Goal: Task Accomplishment & Management: Manage account settings

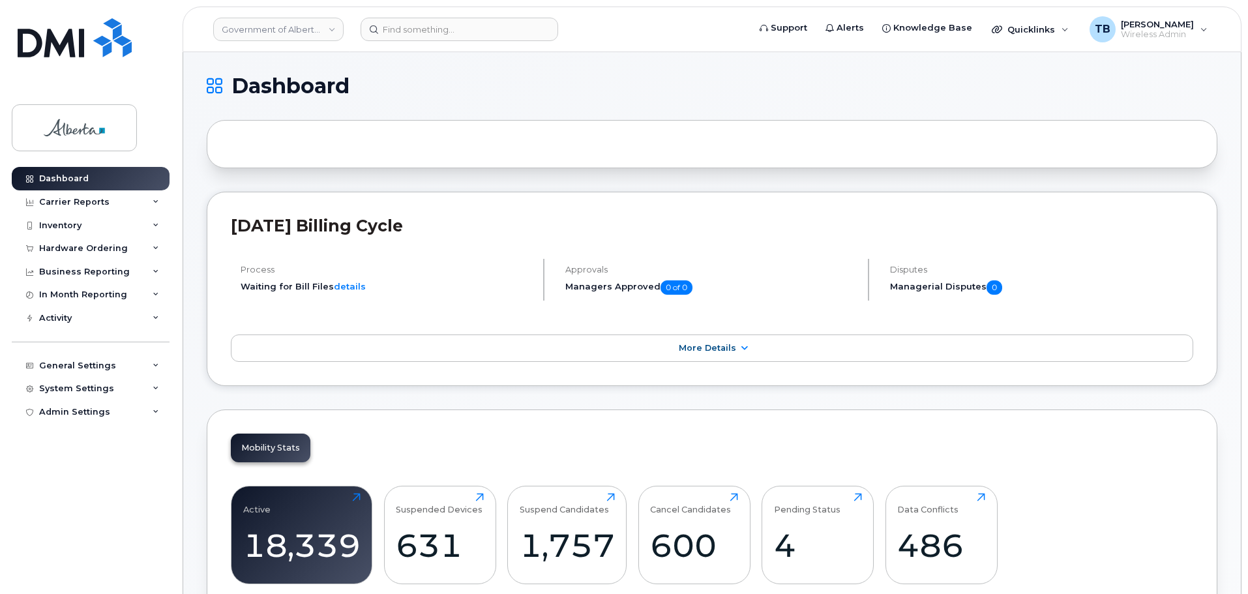
click at [722, 151] on div at bounding box center [712, 144] width 1011 height 48
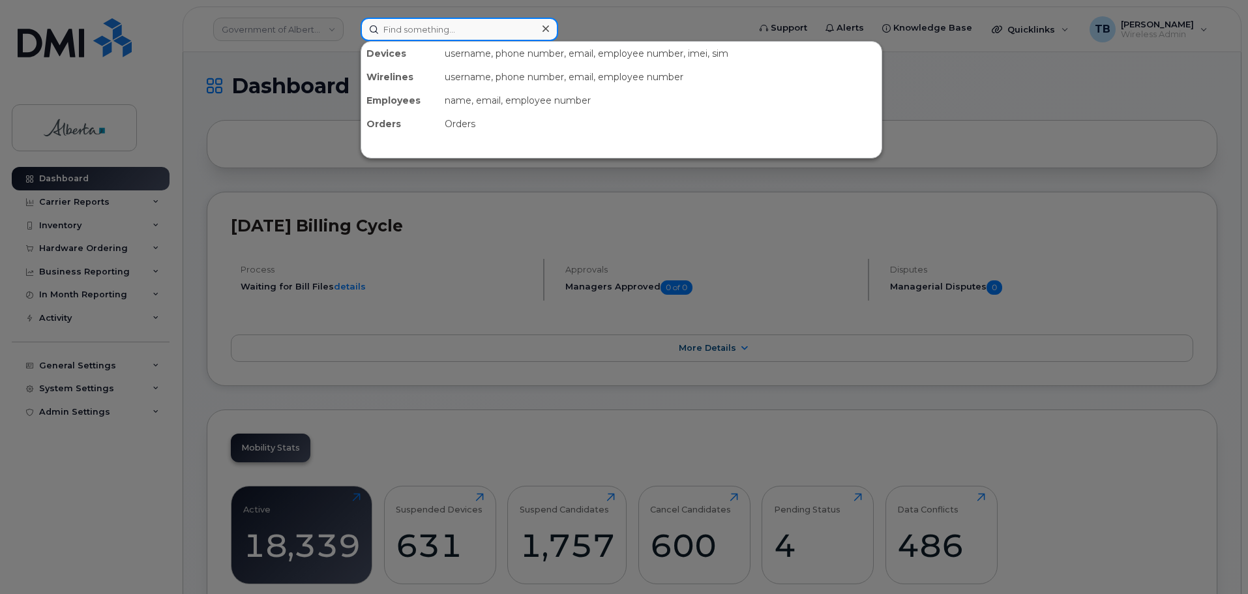
click at [475, 34] on input at bounding box center [460, 29] width 198 height 23
paste input "5873354059"
type input "5873354059"
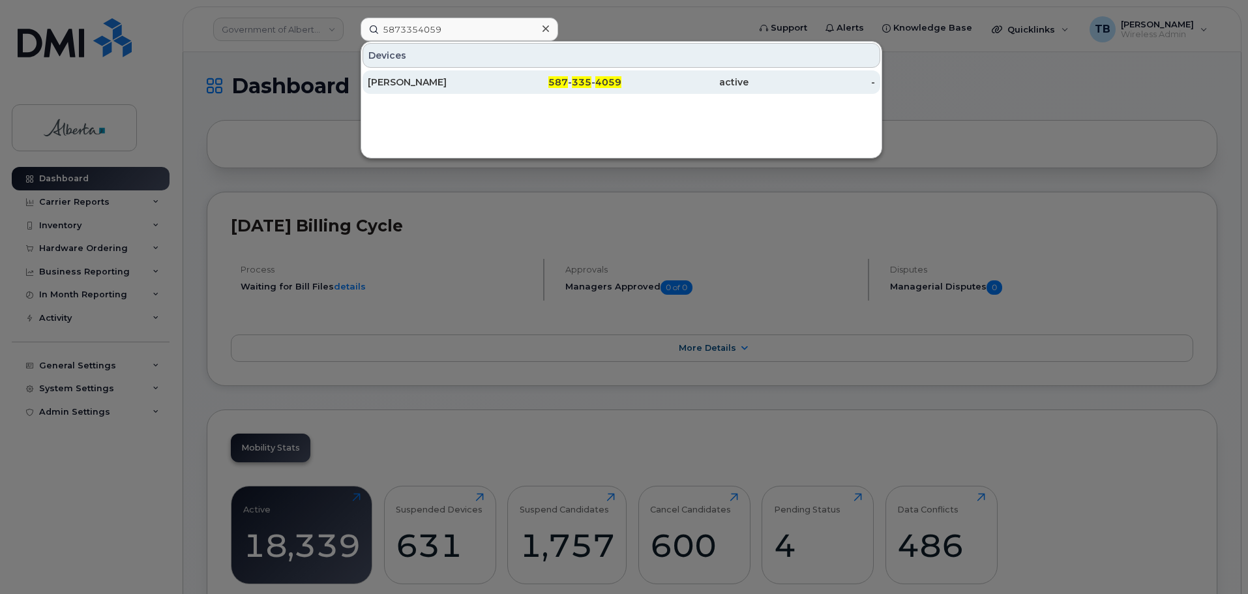
click at [419, 80] on div "[PERSON_NAME]" at bounding box center [431, 82] width 127 height 13
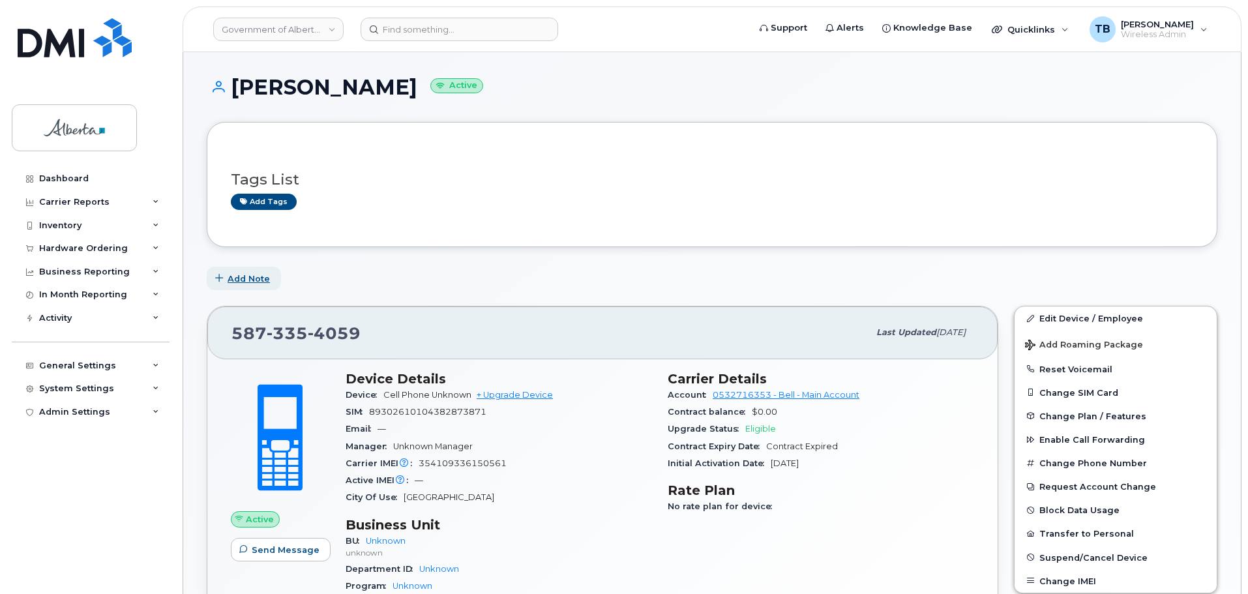
click at [236, 276] on span "Add Note" at bounding box center [249, 279] width 42 height 12
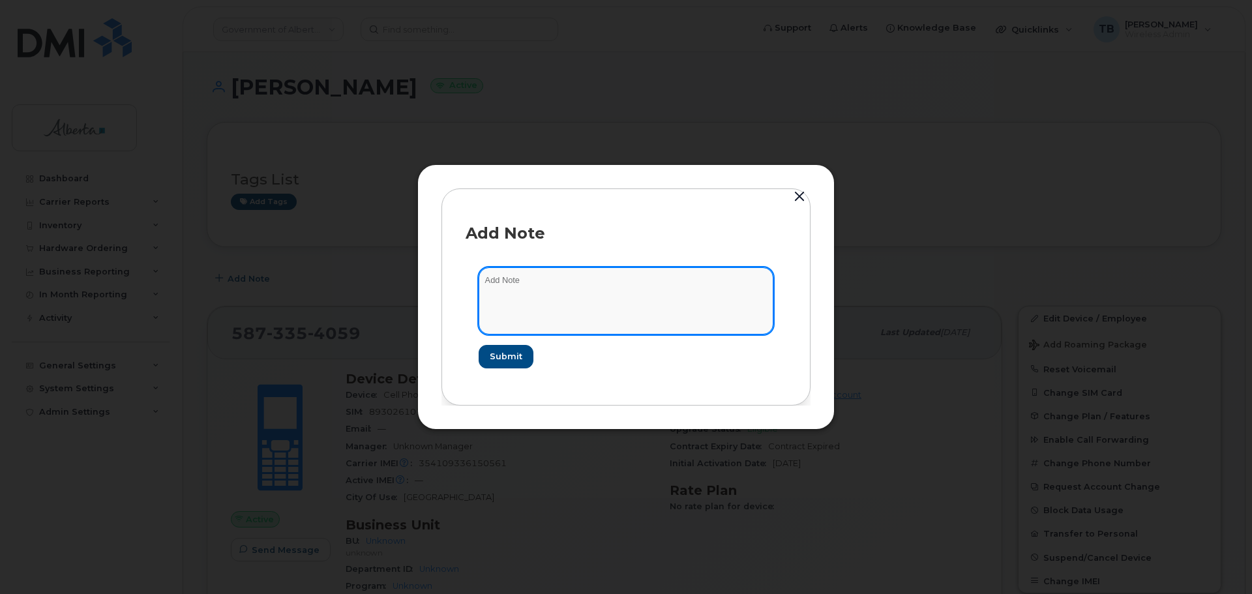
click at [521, 295] on textarea at bounding box center [626, 300] width 295 height 66
paste textarea "SCTASK0849759 Plan Number Change - 5879853560 iPhone SE 3rd IMEI [TECHNICAL_ID]…"
type textarea "SCTASK0849759 Plan Number Change - 5879853560 iPhone SE 3rd IMEI [TECHNICAL_ID]…"
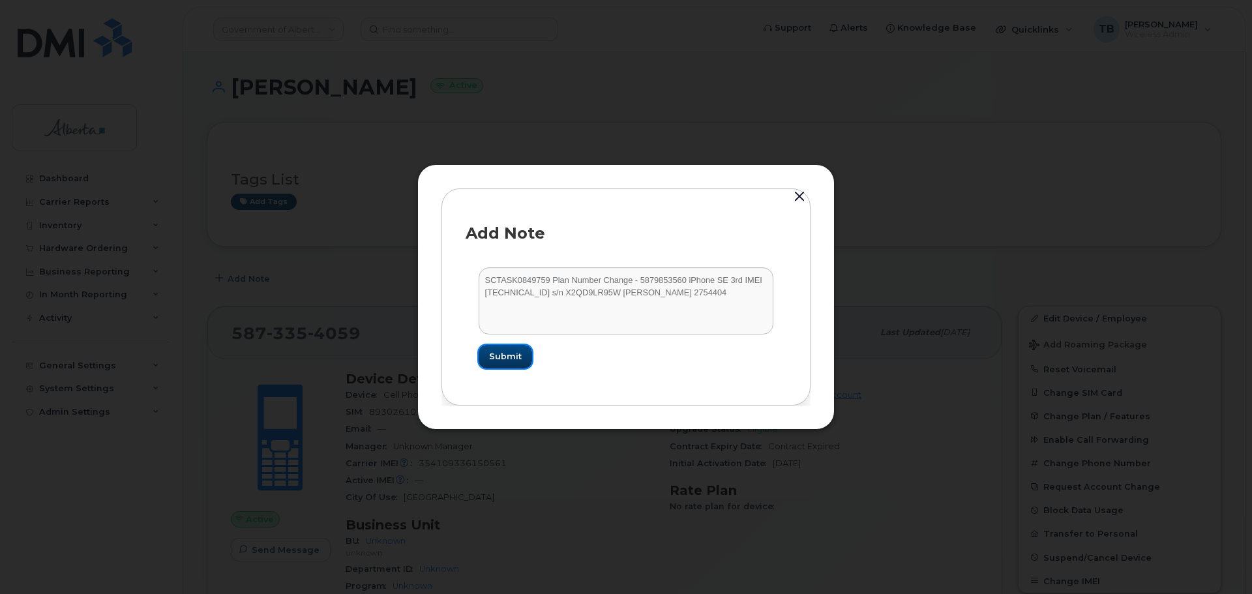
click at [517, 354] on span "Submit" at bounding box center [505, 356] width 33 height 12
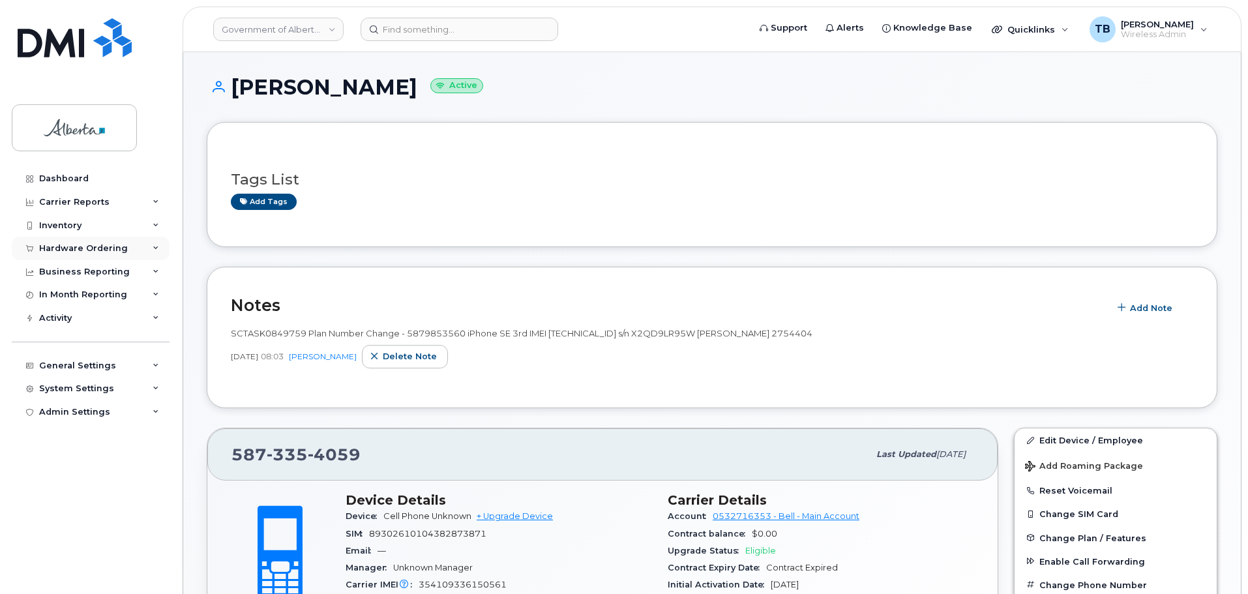
click at [68, 237] on div "Hardware Ordering" at bounding box center [91, 248] width 158 height 23
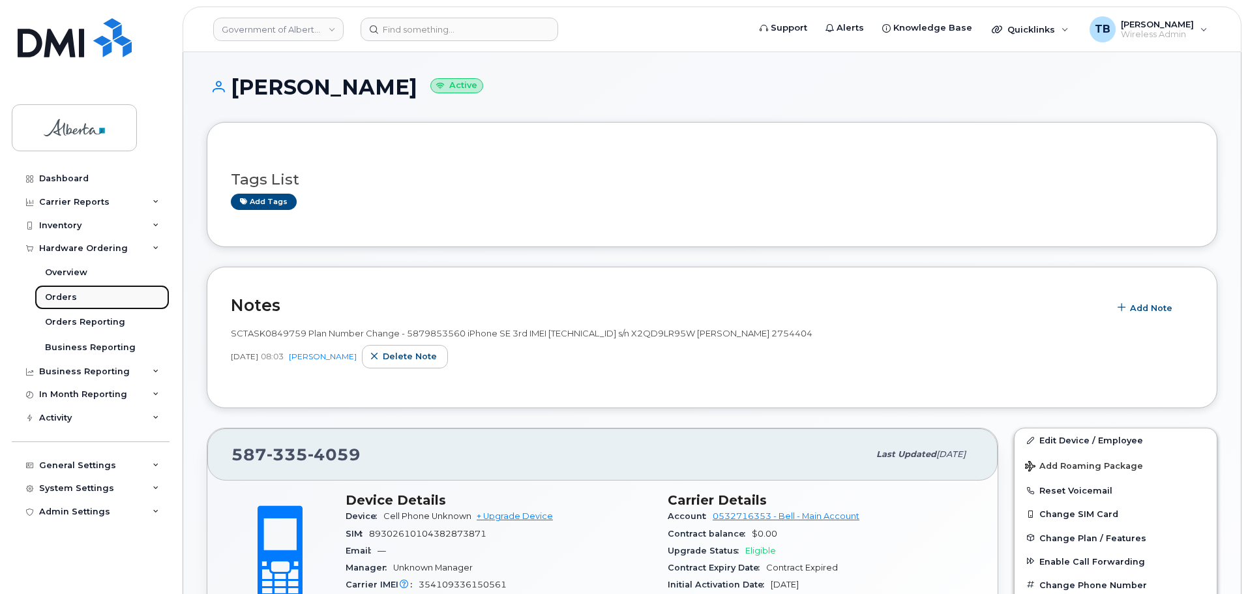
click at [56, 297] on div "Orders" at bounding box center [61, 297] width 32 height 12
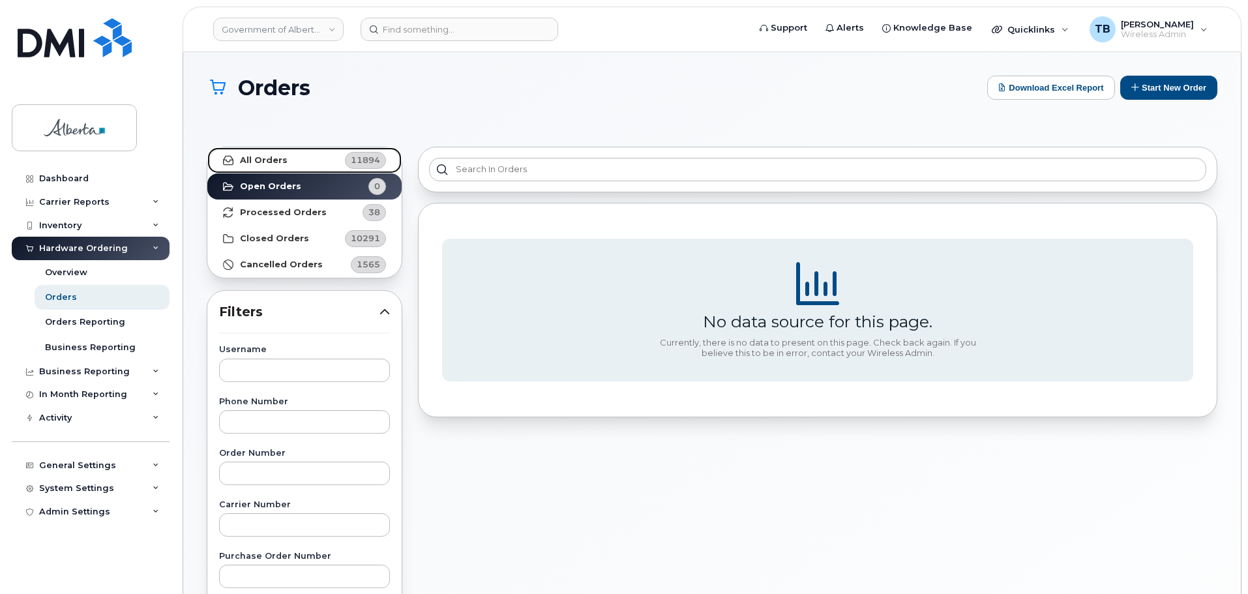
click at [274, 160] on strong "All Orders" at bounding box center [264, 160] width 48 height 10
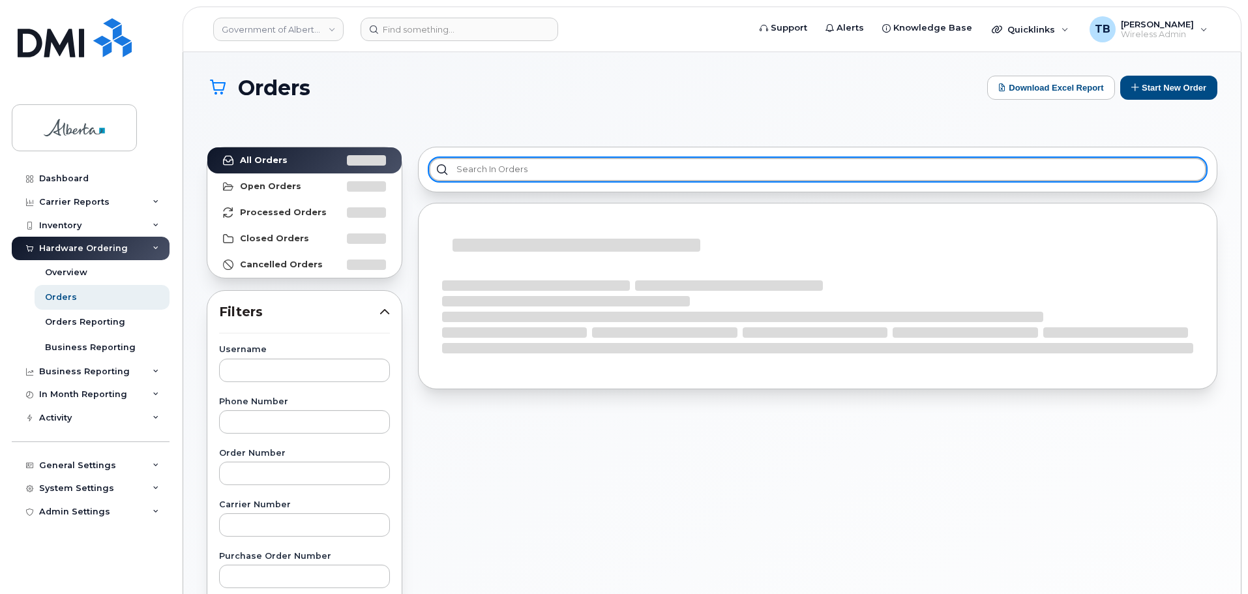
click at [576, 177] on input "text" at bounding box center [817, 169] width 777 height 23
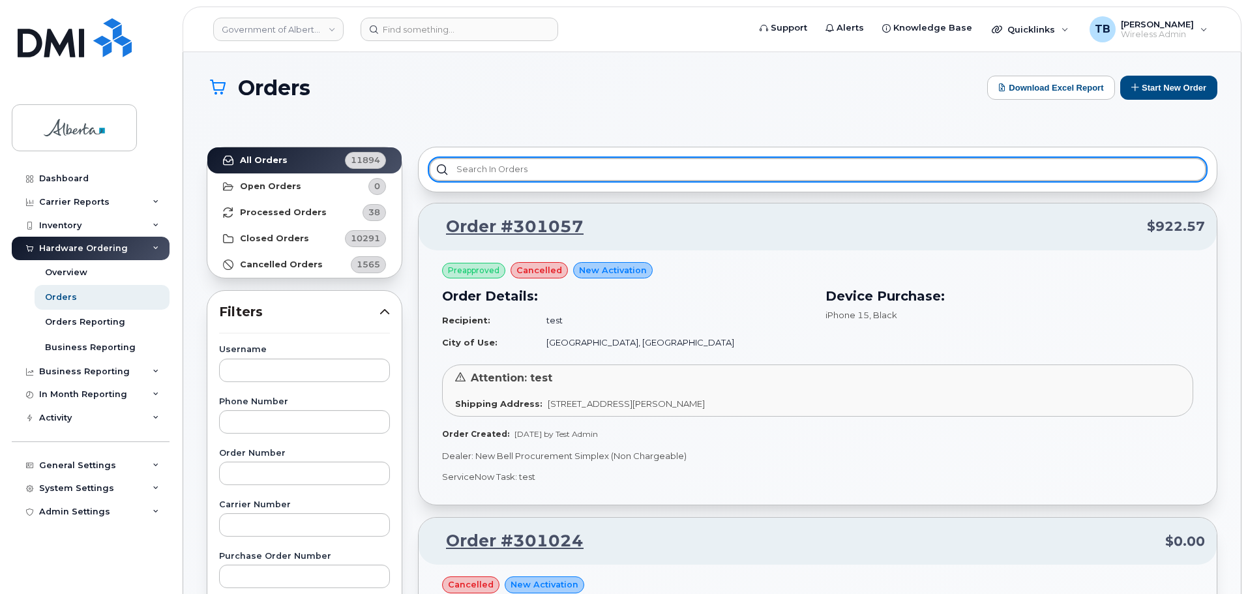
paste input "SCTASK0847898"
type input "SCTASK0847898"
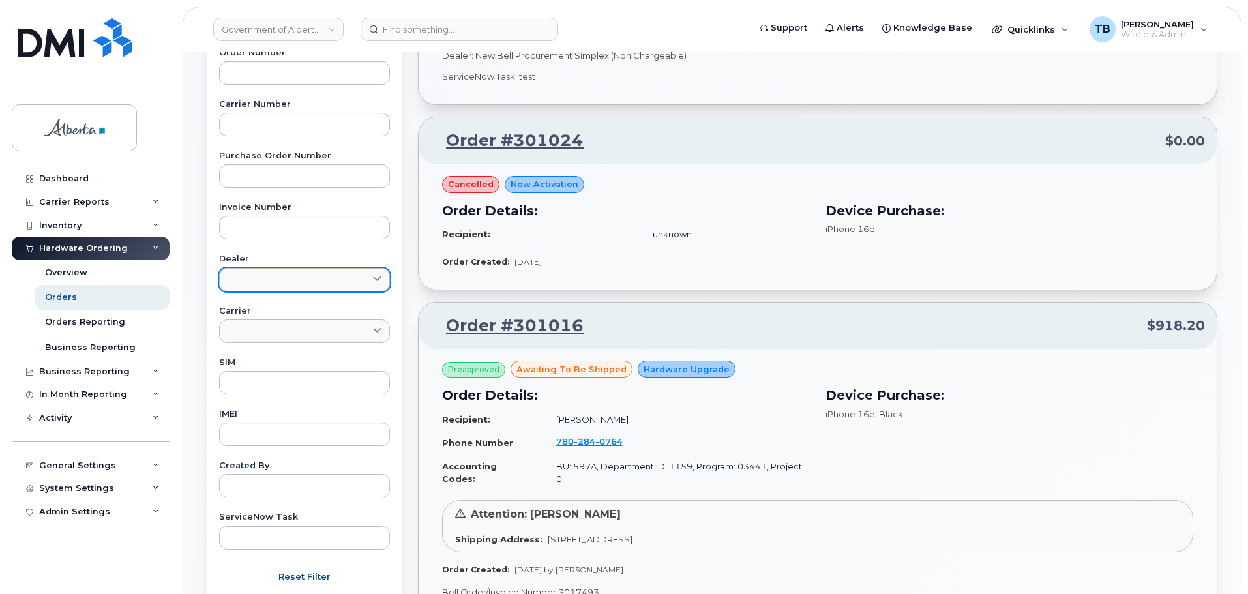
scroll to position [652, 0]
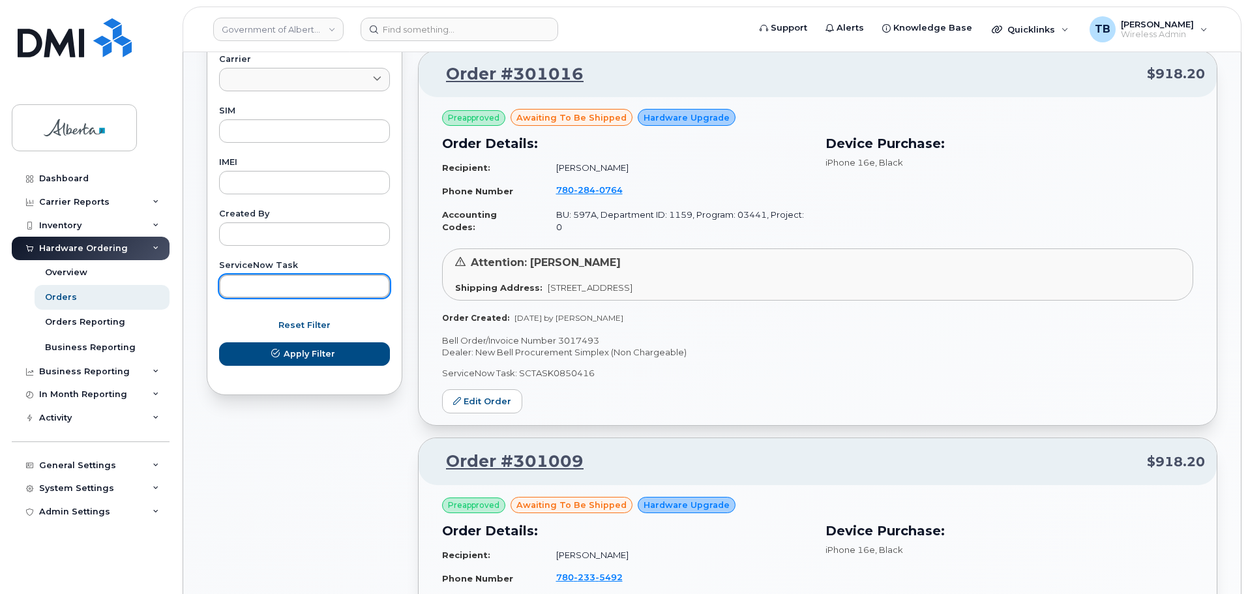
click at [251, 292] on input "text" at bounding box center [304, 285] width 171 height 23
paste input "SCTASK0847898"
type input "SCTASK0847898"
click at [219, 342] on button "Apply Filter" at bounding box center [304, 353] width 171 height 23
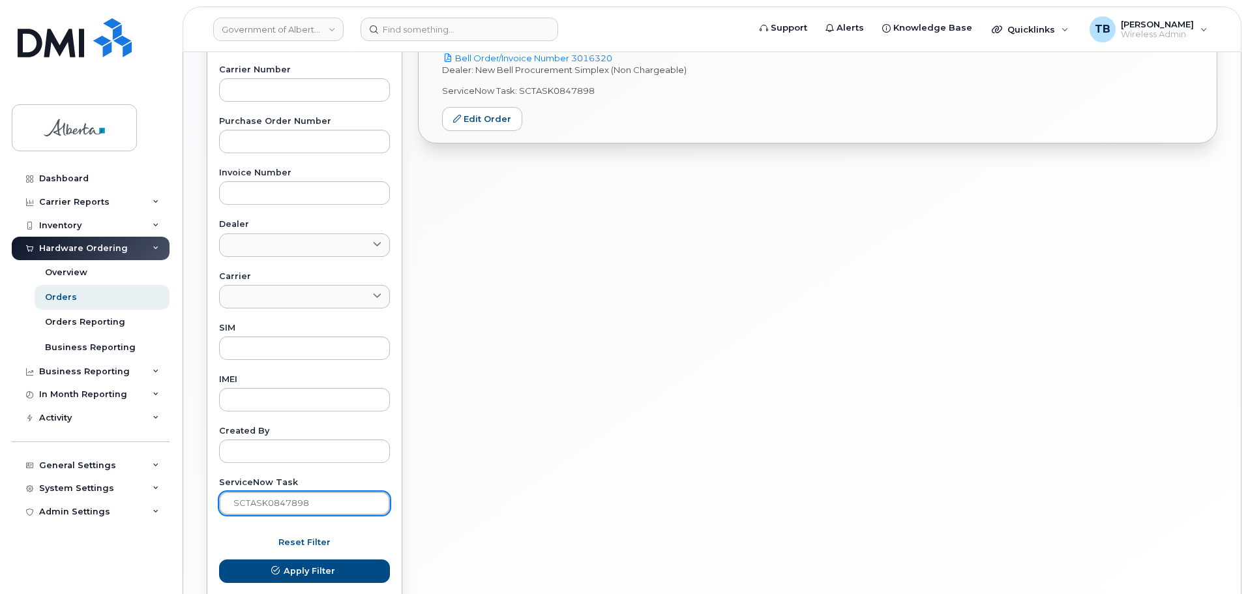
scroll to position [323, 0]
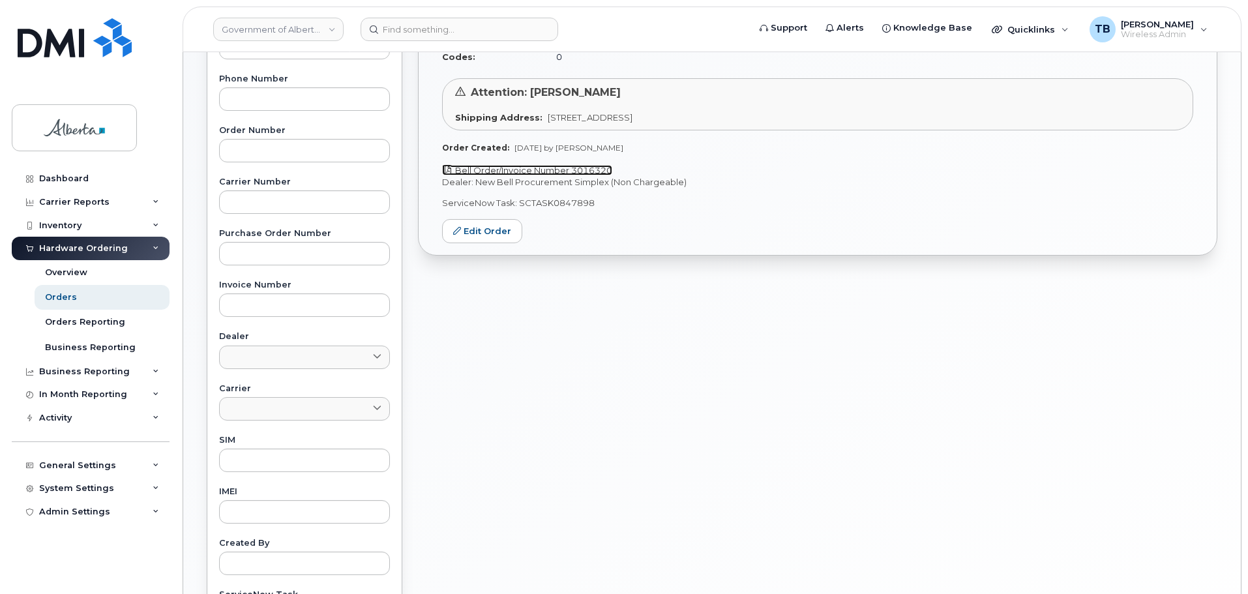
click at [510, 165] on link "Bell Order/Invoice Number 3016320" at bounding box center [527, 170] width 170 height 10
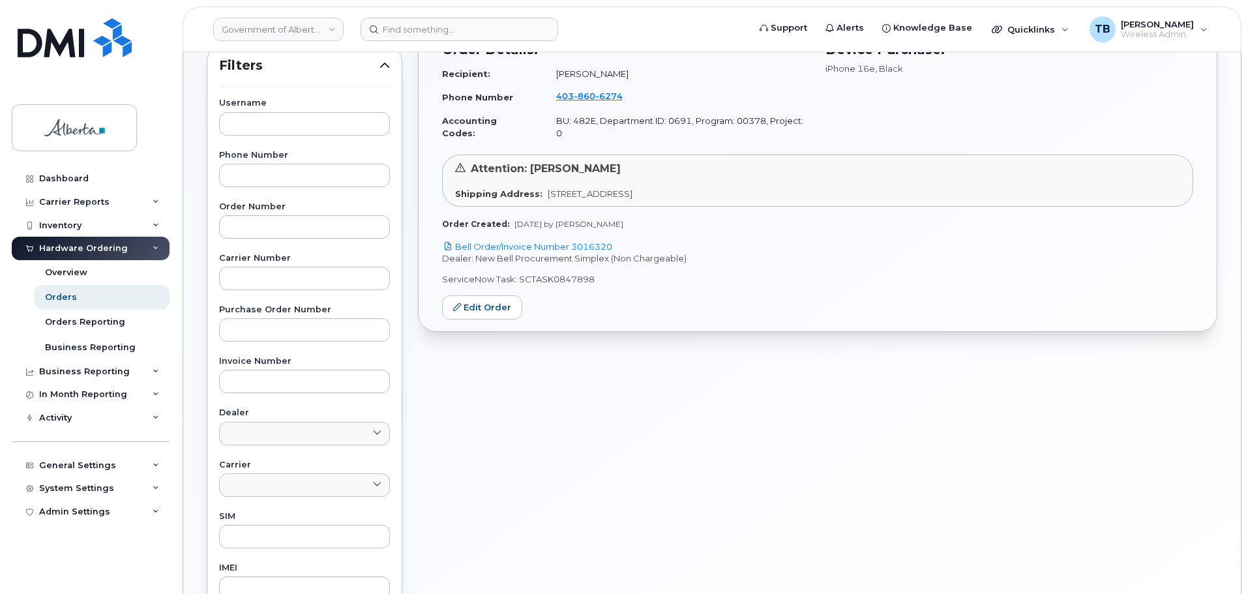
scroll to position [62, 0]
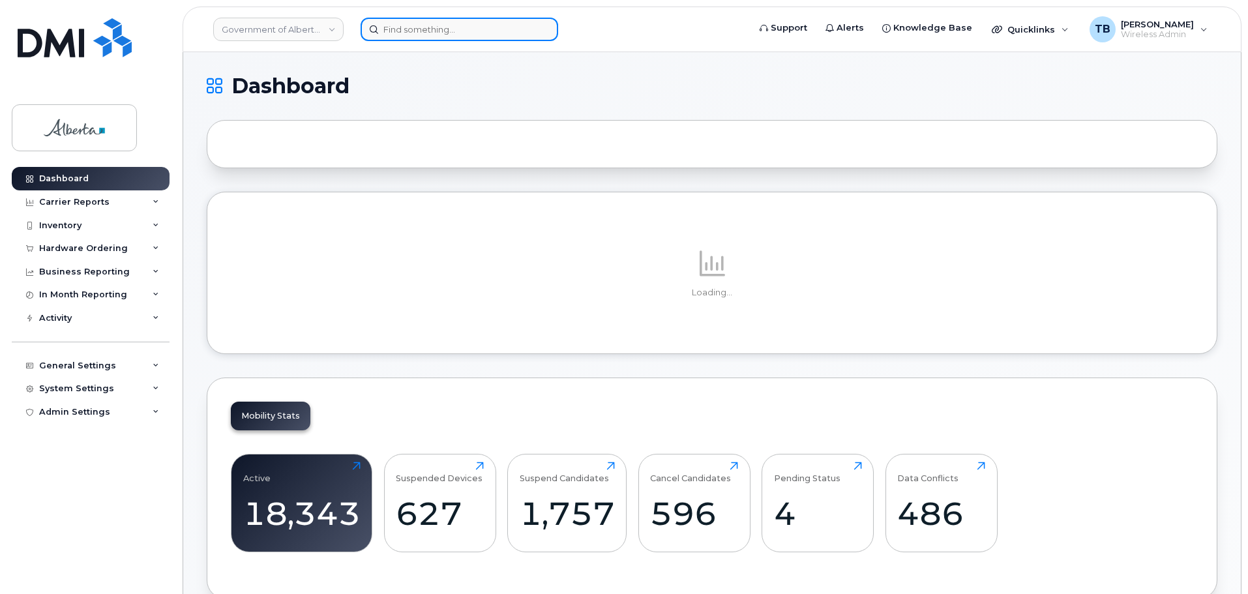
click at [480, 36] on input at bounding box center [460, 29] width 198 height 23
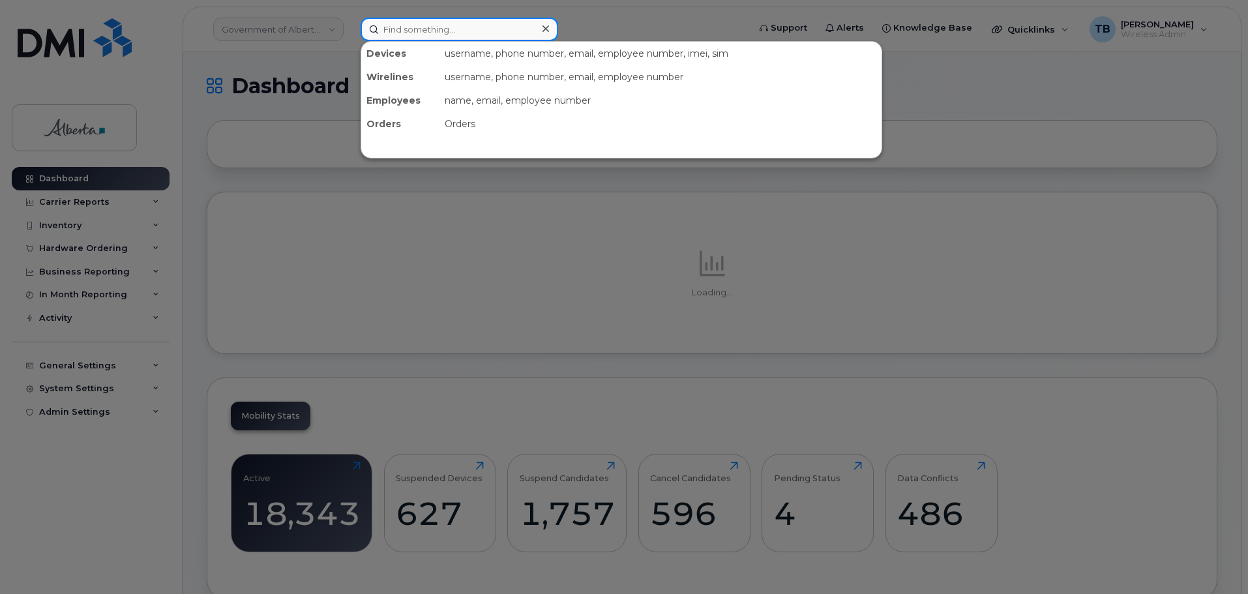
paste input "5879853560"
type input "5879853560"
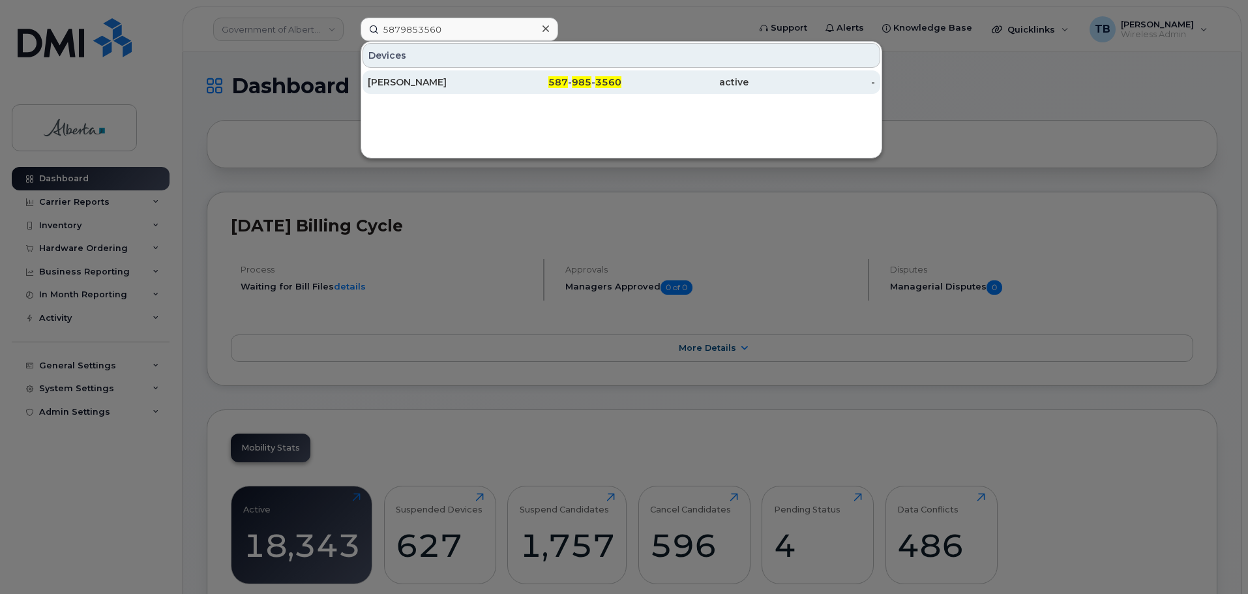
click at [435, 80] on div "[PERSON_NAME]" at bounding box center [431, 82] width 127 height 13
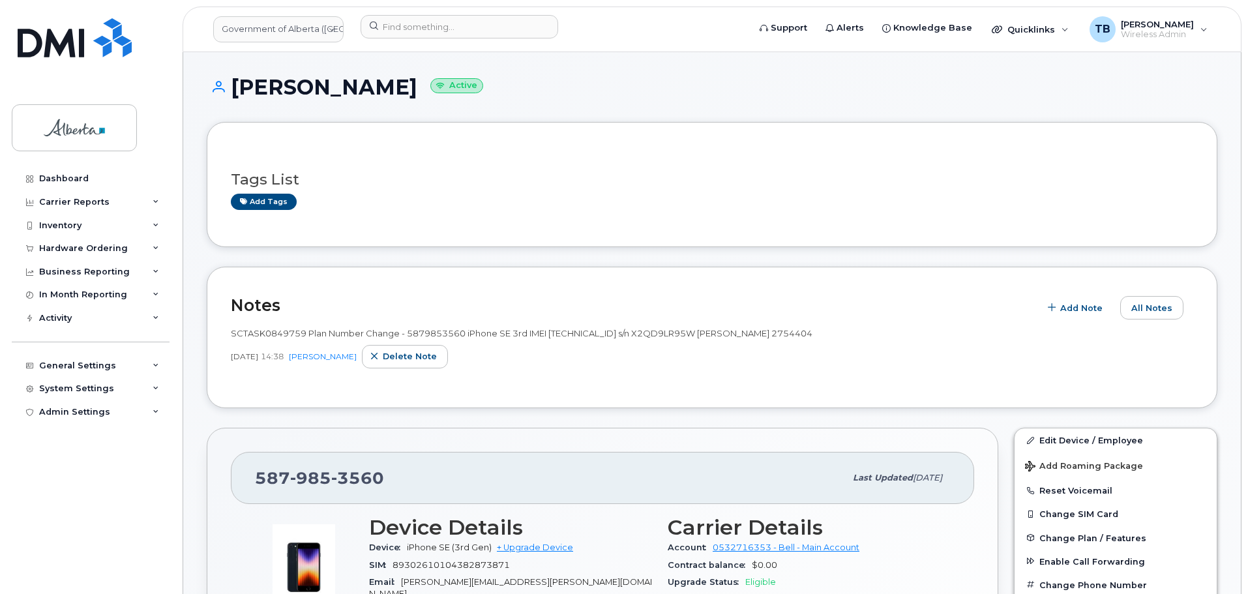
click at [883, 332] on div "SCTASK0849759 Plan Number Change - 5879853560 iPhone SE 3rd IMEI 35410933615056…" at bounding box center [712, 333] width 962 height 12
drag, startPoint x: 828, startPoint y: 334, endPoint x: 213, endPoint y: 327, distance: 614.8
click at [213, 327] on div "Notes Add Note All Notes SCTASK0849759 Plan Number Change - 5879853560 iPhone S…" at bounding box center [712, 337] width 1011 height 141
copy span "SCTASK0849759 Plan Number Change - 5879853560 iPhone SE 3rd IMEI 35410933615056…"
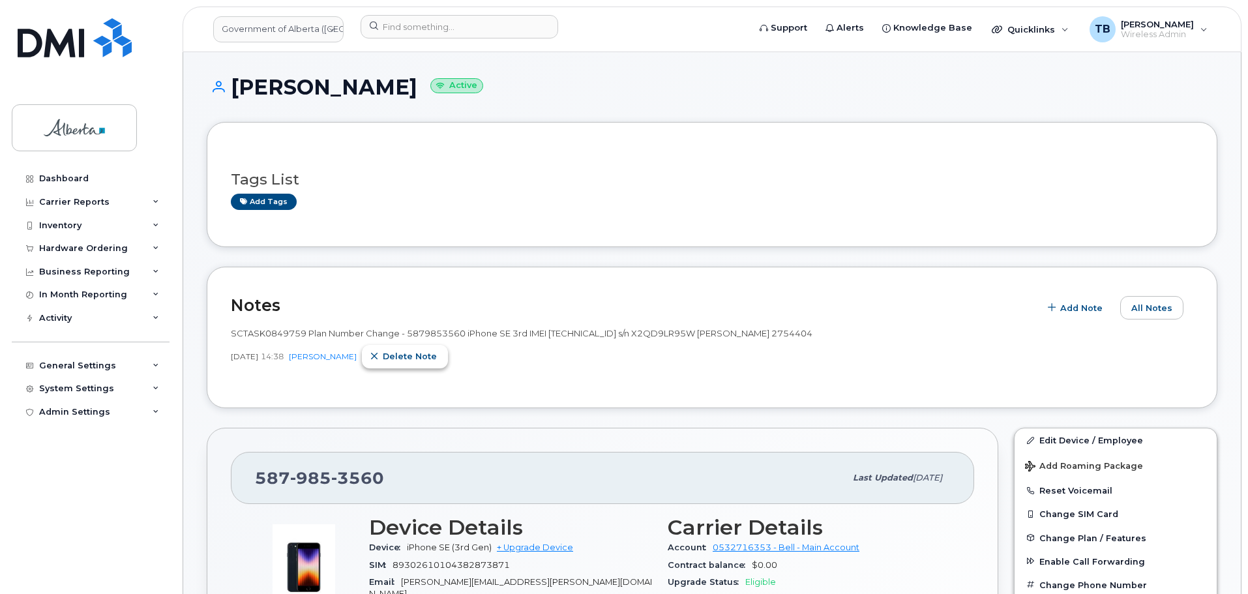
click at [432, 361] on span "Delete note" at bounding box center [410, 356] width 54 height 12
click at [1133, 301] on button "Add Note" at bounding box center [1146, 307] width 74 height 23
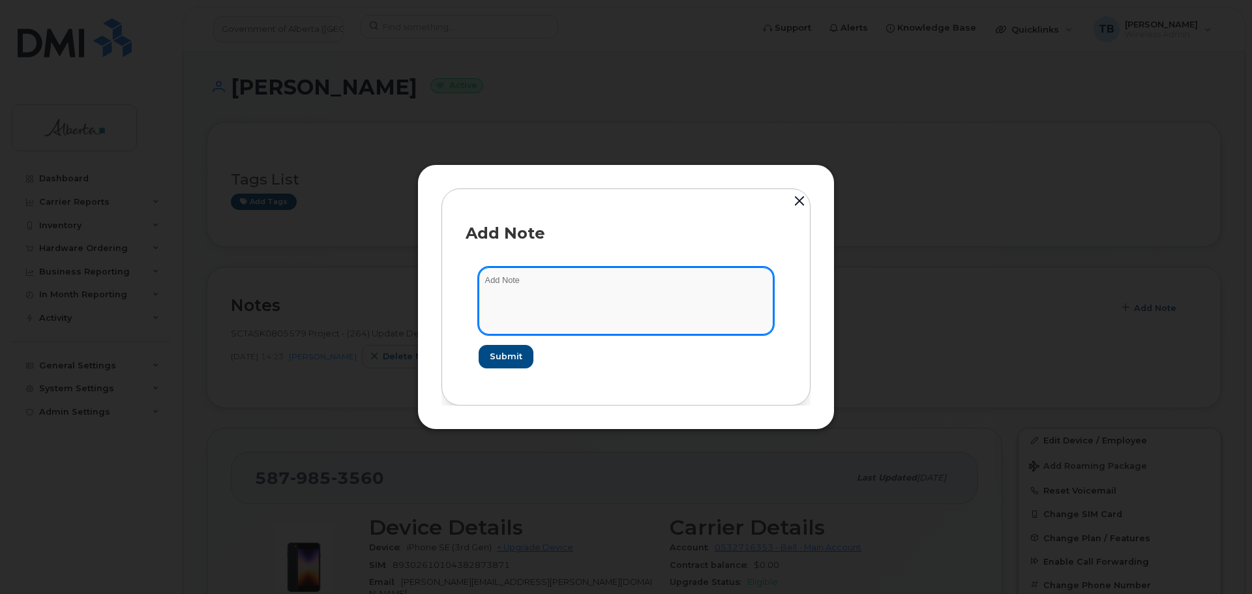
click at [510, 309] on textarea at bounding box center [626, 300] width 295 height 66
paste textarea "SCTASK0849759 Plan Number Change - 5879853560 iPhone SE 3rd IMEI [TECHNICAL_ID]…"
click at [559, 308] on textarea "SCTASK0849759 Plan Number Change - 5879853560 iPhone SE 3rd IMEI 35410933615056…" at bounding box center [626, 300] width 295 height 66
paste textarea "5873354059"
type textarea "SCTASK0849759 Plan Number Change - 5879853560 iPhone SE 3rd IMEI 35410933615056…"
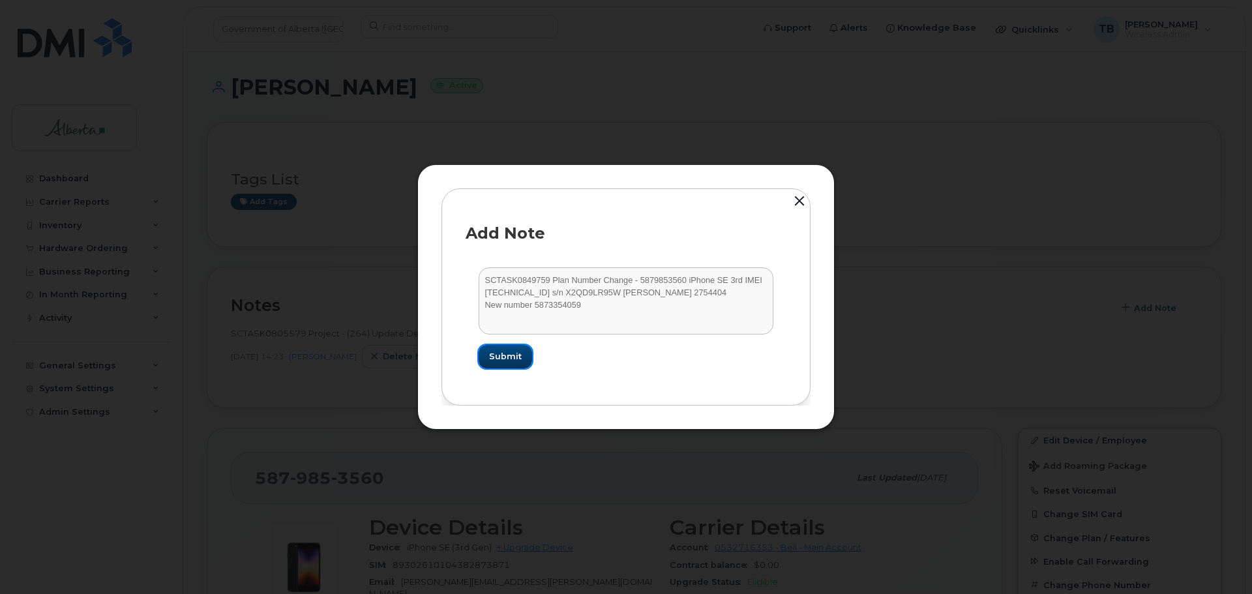
click at [498, 353] on span "Submit" at bounding box center [505, 356] width 33 height 12
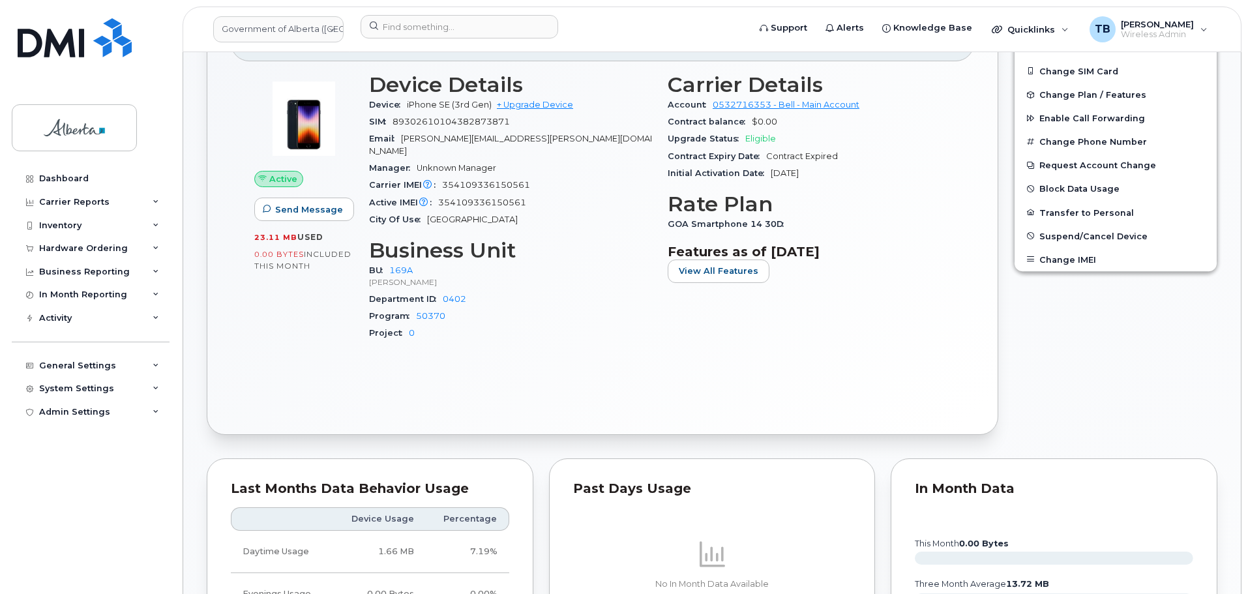
scroll to position [196, 0]
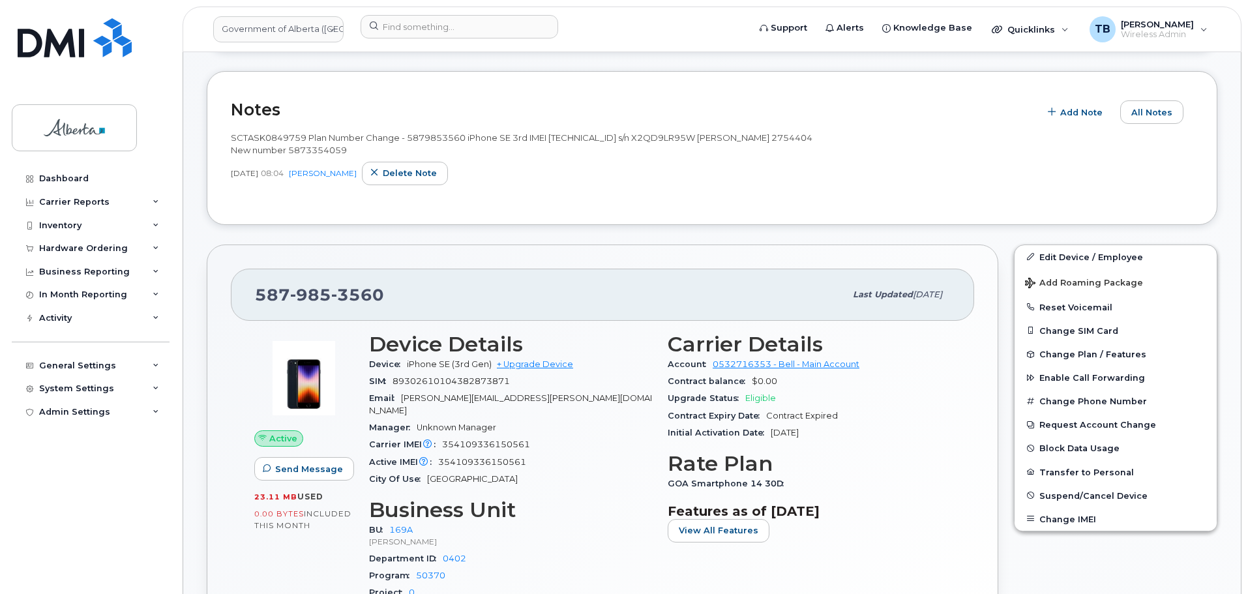
click at [434, 134] on span "SCTASK0849759 Plan Number Change - 5879853560 iPhone SE 3rd IMEI 35410933615056…" at bounding box center [522, 143] width 582 height 23
copy span "5879853560"
